Goal: Find specific fact: Find specific fact

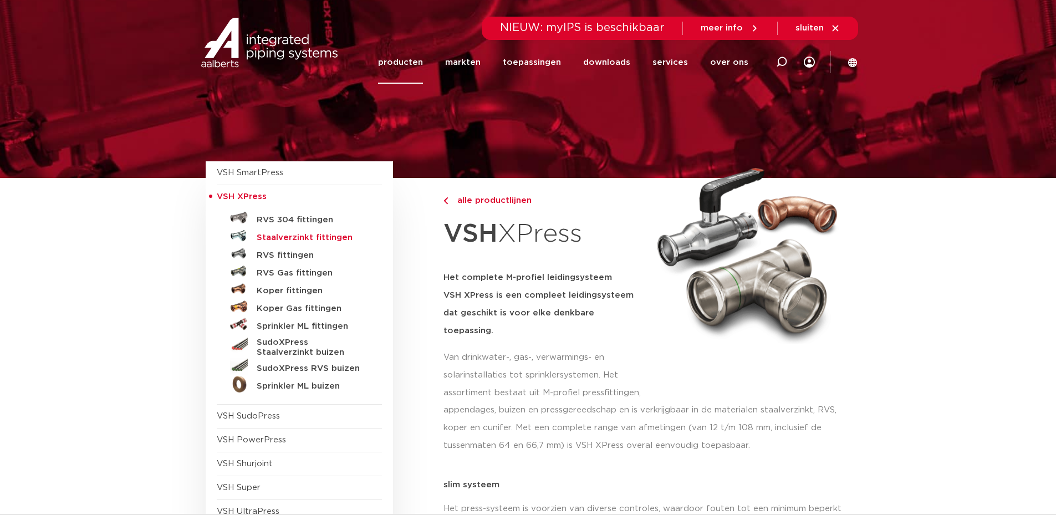
click at [326, 234] on h5 "Staalverzinkt fittingen" at bounding box center [312, 238] width 110 height 10
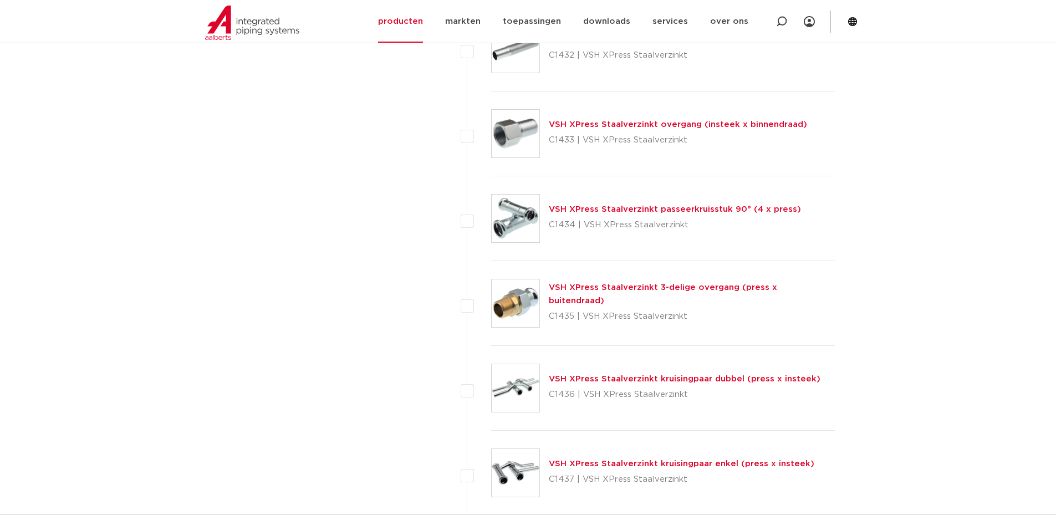
scroll to position [2106, 0]
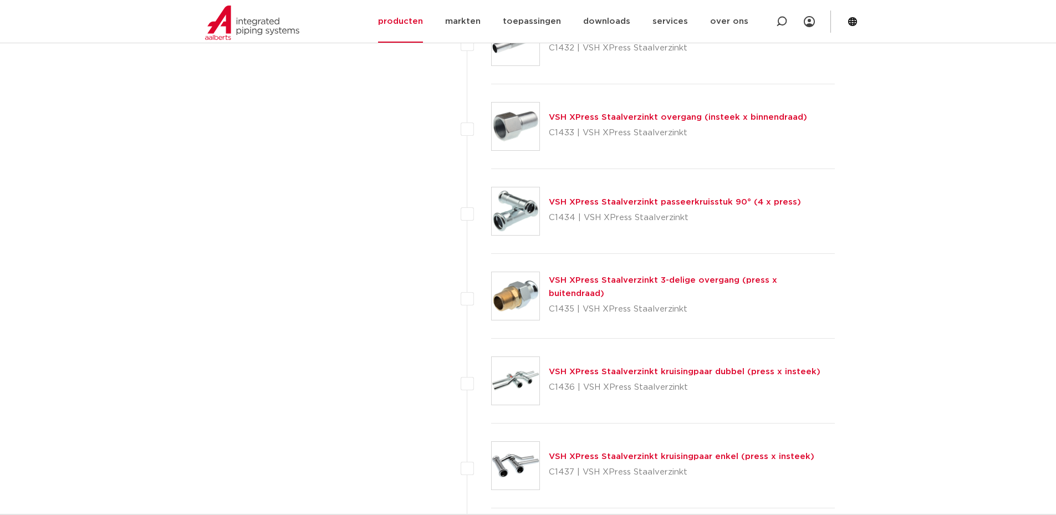
click at [721, 287] on link "VSH XPress Staalverzinkt 3-delige overgang (press x buitendraad)" at bounding box center [663, 287] width 228 height 22
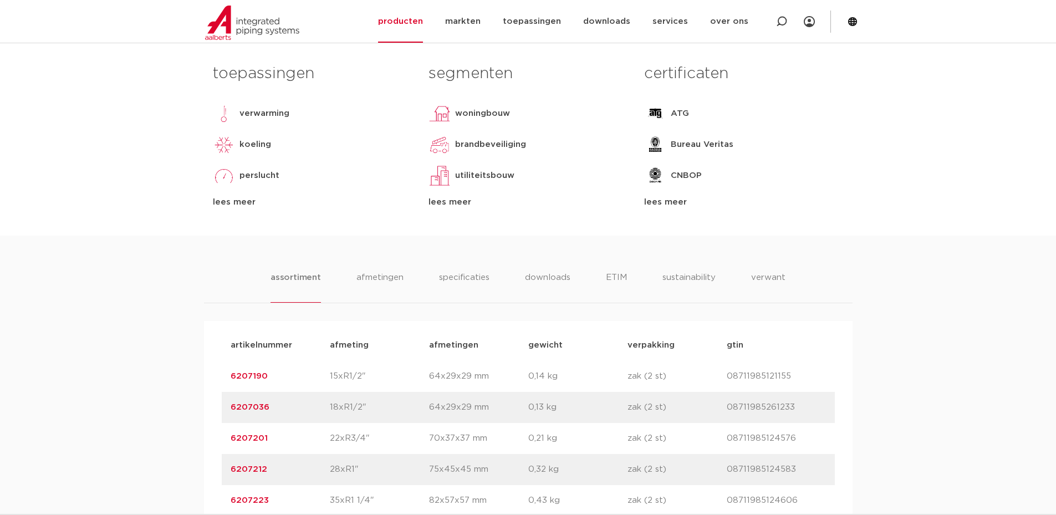
scroll to position [499, 0]
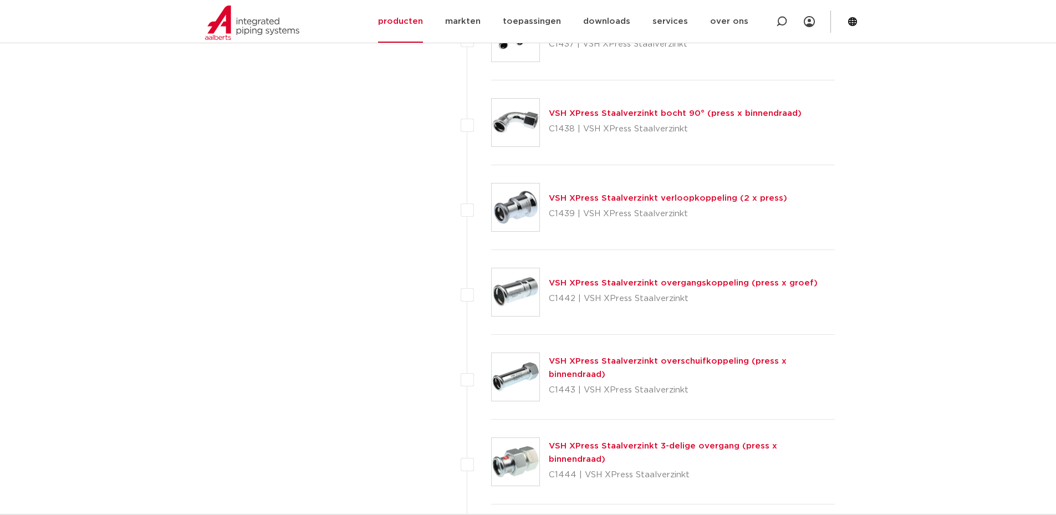
scroll to position [2605, 0]
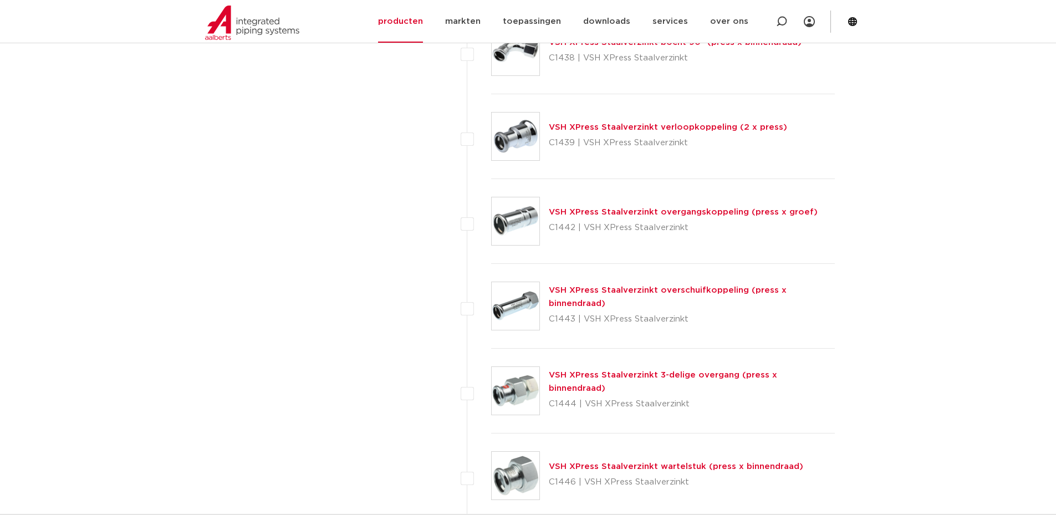
click at [777, 384] on link "VSH XPress Staalverzinkt 3-delige overgang (press x binnendraad)" at bounding box center [663, 382] width 228 height 22
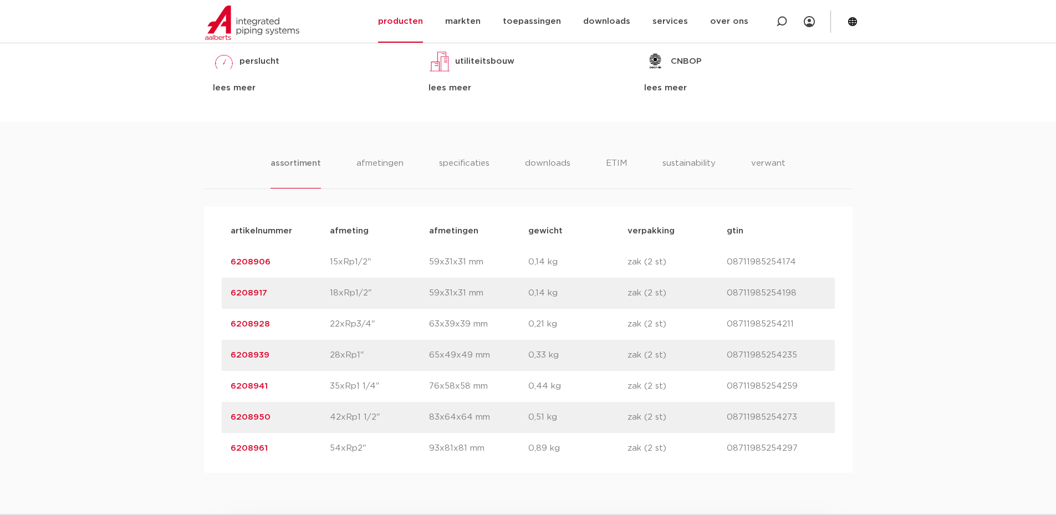
scroll to position [610, 0]
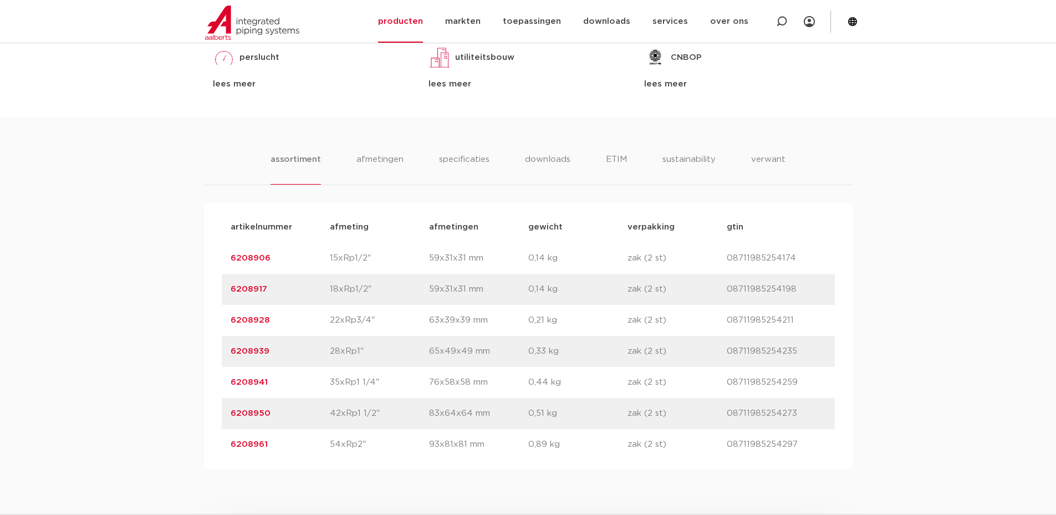
drag, startPoint x: 229, startPoint y: 382, endPoint x: 266, endPoint y: 381, distance: 36.6
click at [266, 381] on div "artikelnummer 6208941 afmeting 35xRp1 1/4" afmetingen 76x58x58 mm gewicht 0,44 …" at bounding box center [528, 382] width 613 height 31
copy link "6208941"
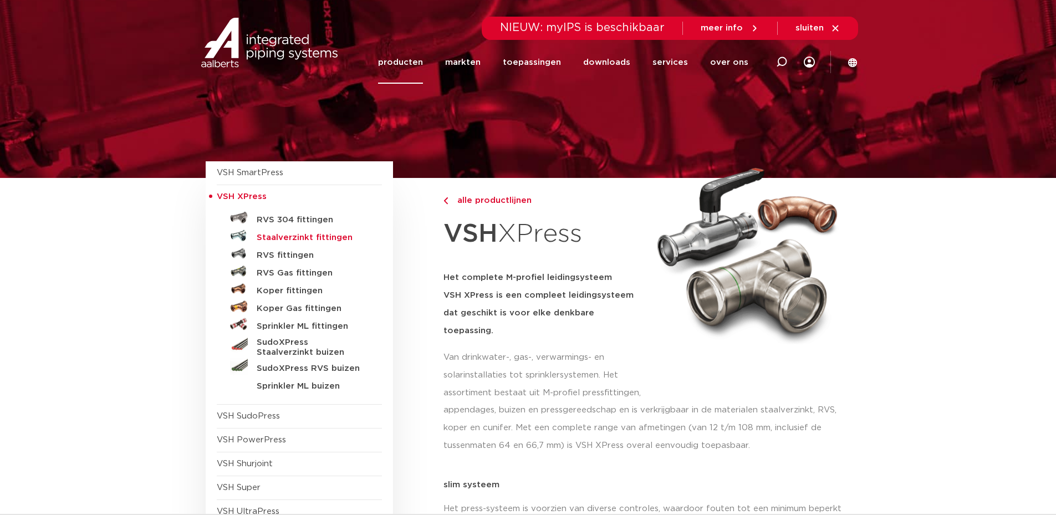
click at [325, 240] on h5 "Staalverzinkt fittingen" at bounding box center [312, 238] width 110 height 10
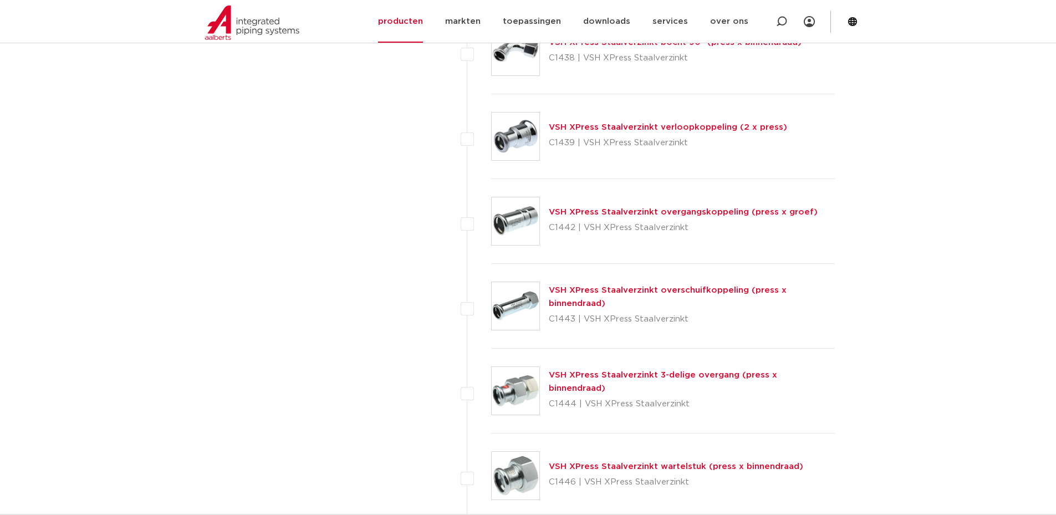
click at [692, 380] on link "VSH XPress Staalverzinkt 3-delige overgang (press x binnendraad)" at bounding box center [663, 382] width 228 height 22
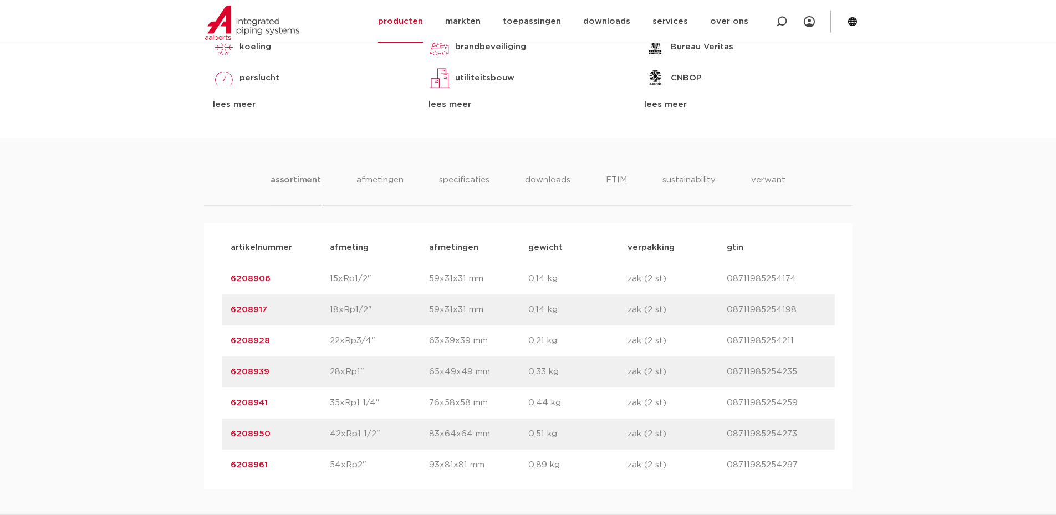
scroll to position [721, 0]
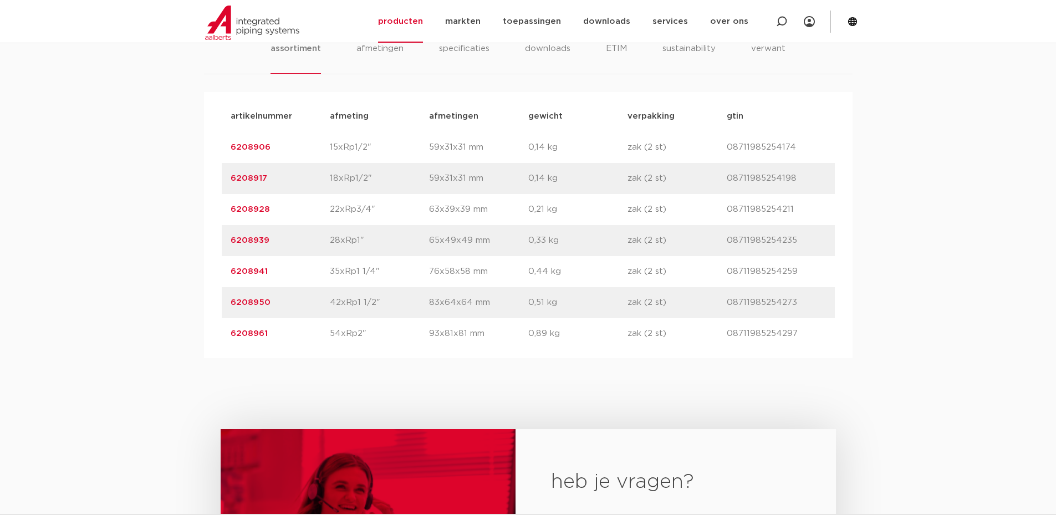
drag, startPoint x: 226, startPoint y: 300, endPoint x: 272, endPoint y: 301, distance: 45.5
click at [272, 301] on div "artikelnummer 6208950 afmeting 42xRp1 1/2" afmetingen 83x64x64 mm gewicht 0,51 …" at bounding box center [528, 302] width 613 height 31
copy link "6208950"
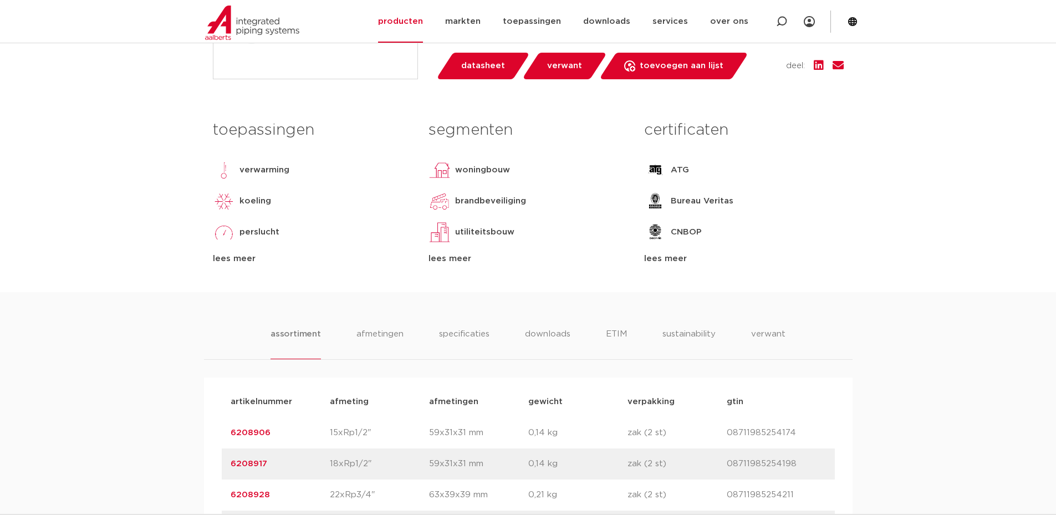
scroll to position [277, 0]
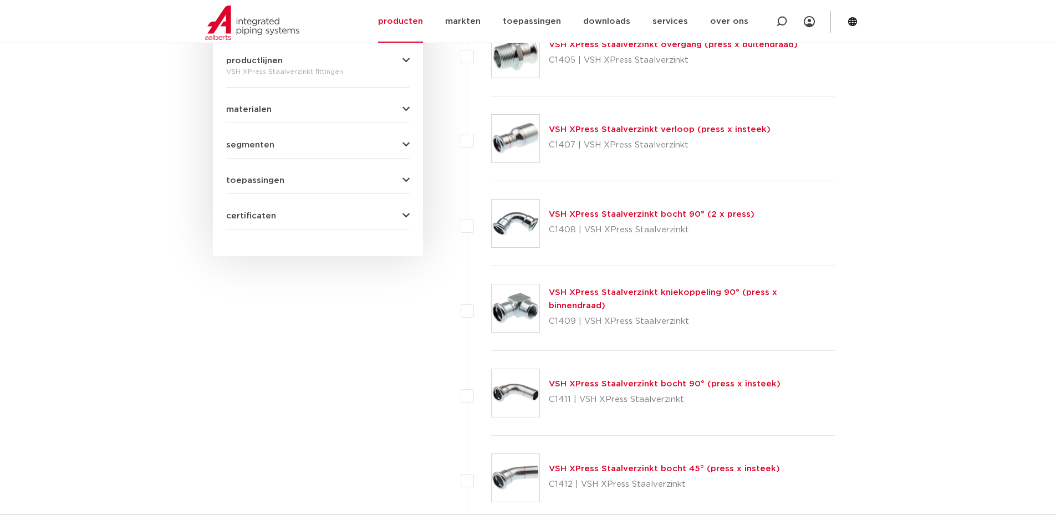
scroll to position [554, 0]
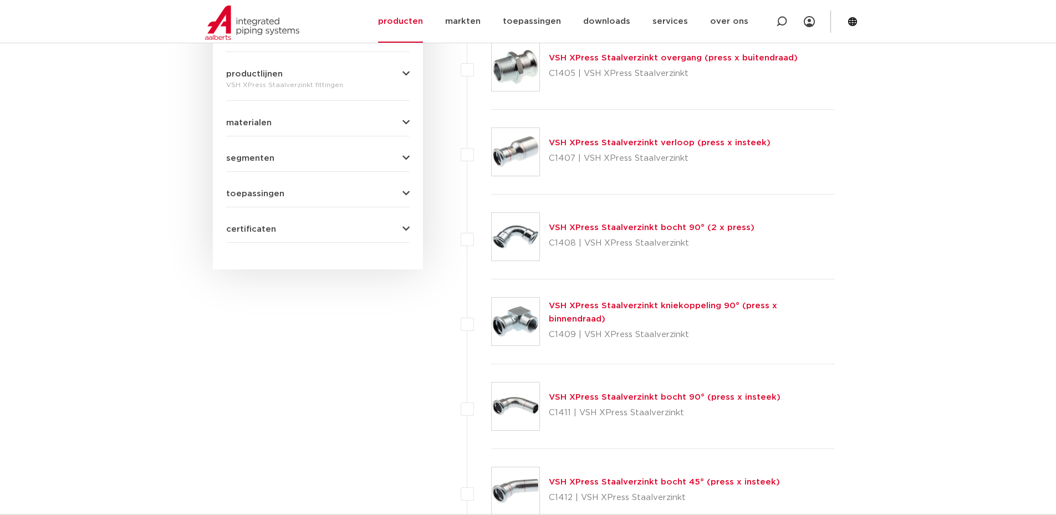
click at [730, 229] on link "VSH XPress Staalverzinkt bocht 90° (2 x press)" at bounding box center [652, 227] width 206 height 8
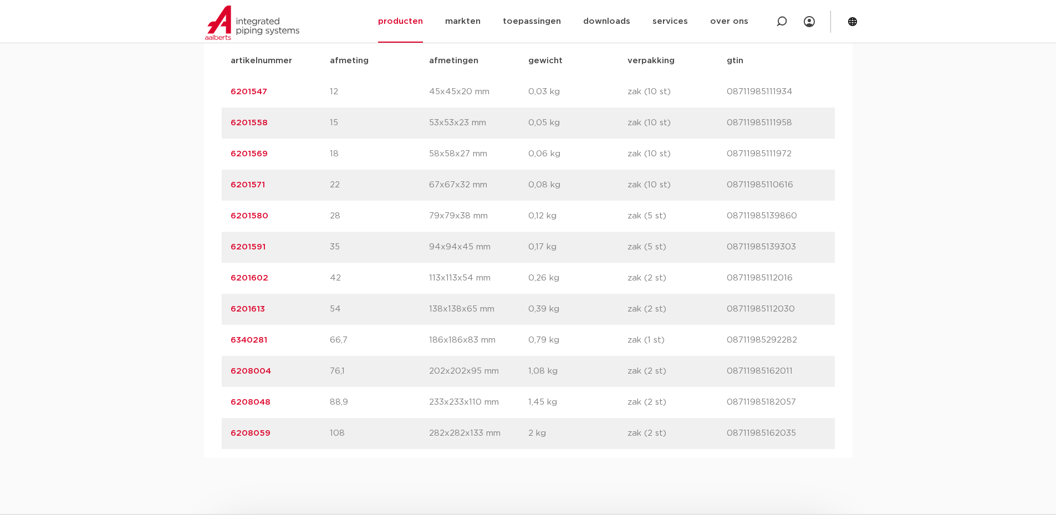
scroll to position [776, 0]
drag, startPoint x: 229, startPoint y: 247, endPoint x: 273, endPoint y: 247, distance: 43.8
click at [273, 247] on div "artikelnummer 6201591 afmeting 35 [GEOGRAPHIC_DATA] 94x94x45 mm gewicht 0,17 kg…" at bounding box center [528, 247] width 613 height 31
copy link "6201591"
